Goal: Browse casually: Explore the website without a specific task or goal

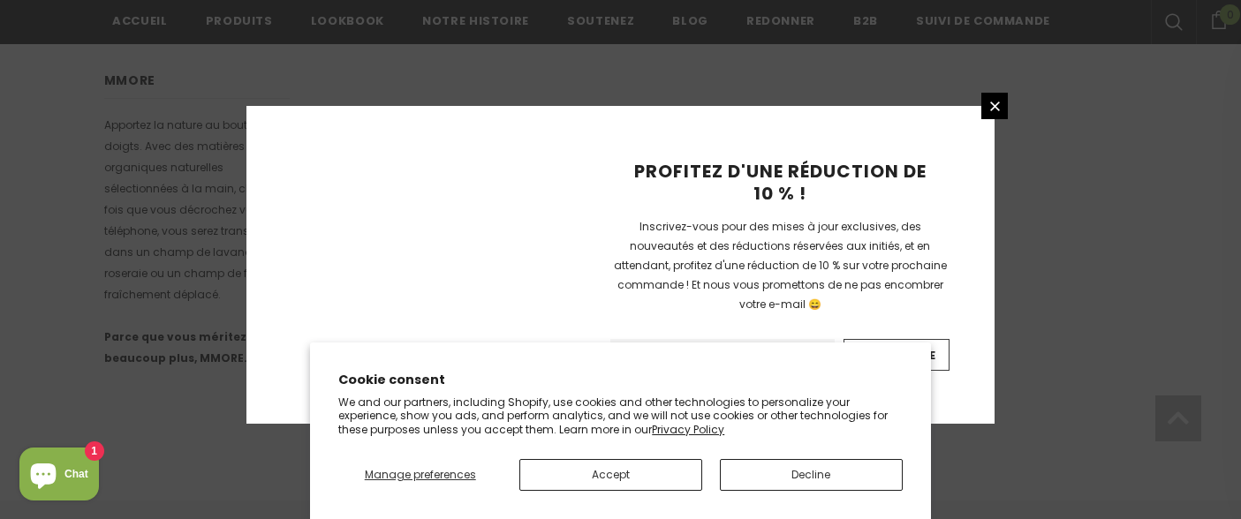
scroll to position [1334, 0]
